Goal: Task Accomplishment & Management: Complete application form

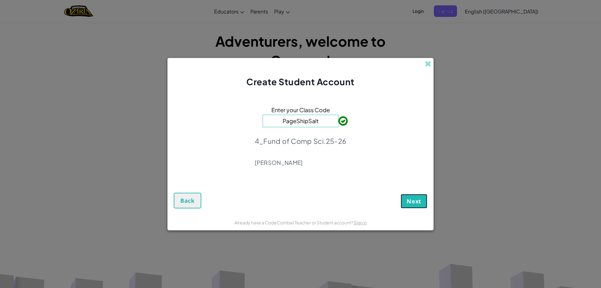
click at [420, 203] on span "Next" at bounding box center [414, 201] width 15 height 8
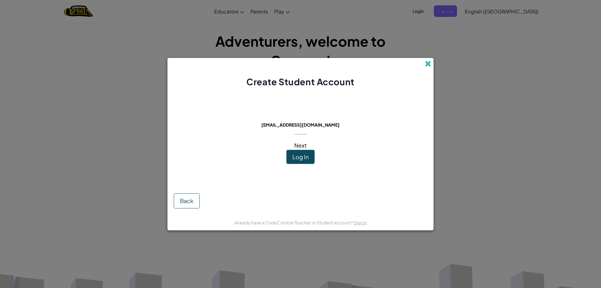
click at [429, 67] on span at bounding box center [428, 63] width 7 height 7
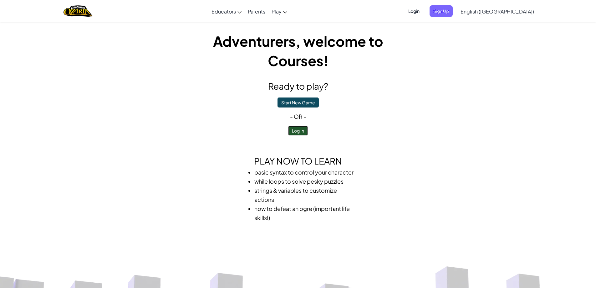
click at [295, 131] on button "Log In" at bounding box center [298, 131] width 20 height 10
